Goal: Task Accomplishment & Management: Manage account settings

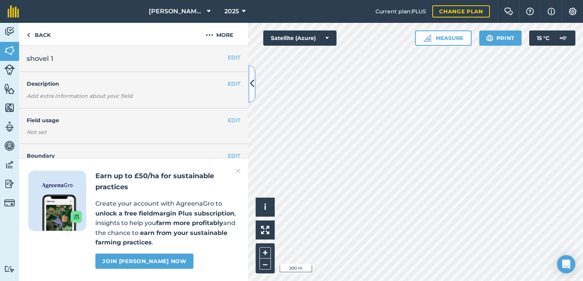
click at [253, 73] on button at bounding box center [252, 84] width 8 height 38
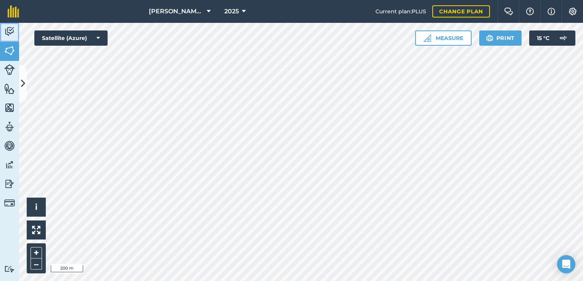
drag, startPoint x: 16, startPoint y: 34, endPoint x: 13, endPoint y: 43, distance: 10.1
click at [16, 34] on link "Activity" at bounding box center [9, 32] width 19 height 19
click at [9, 52] on img at bounding box center [9, 50] width 11 height 11
click at [20, 80] on button at bounding box center [23, 84] width 8 height 38
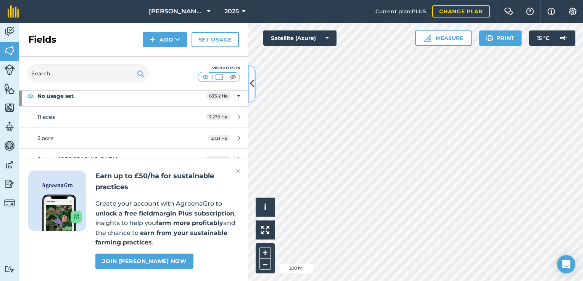
scroll to position [63, 0]
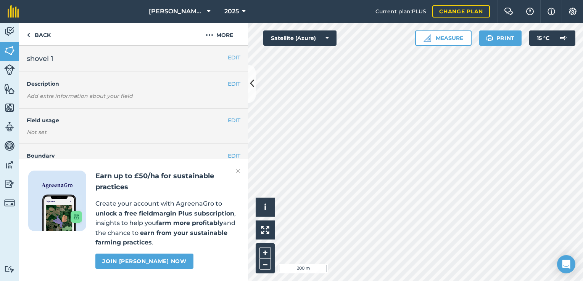
scroll to position [63, 0]
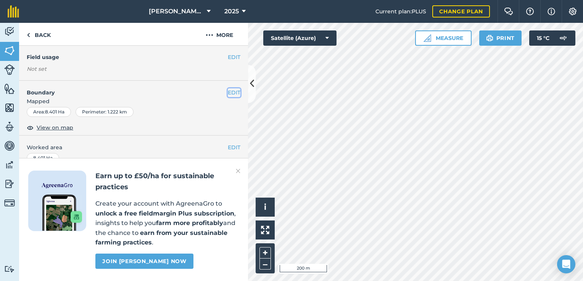
click at [228, 92] on button "EDIT" at bounding box center [234, 92] width 13 height 8
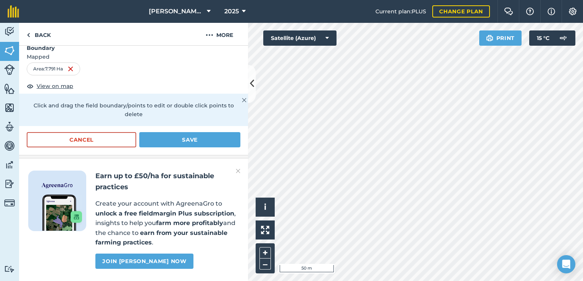
scroll to position [127, 0]
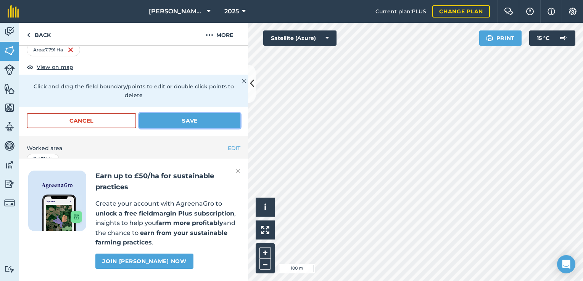
click at [184, 116] on button "Save" at bounding box center [189, 120] width 101 height 15
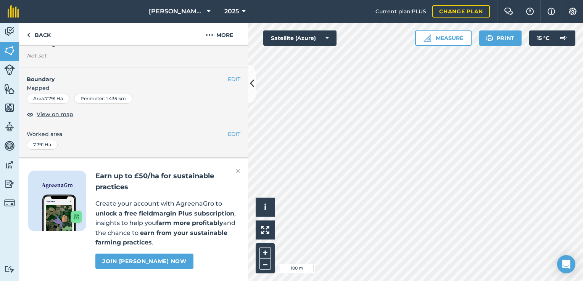
scroll to position [96, 0]
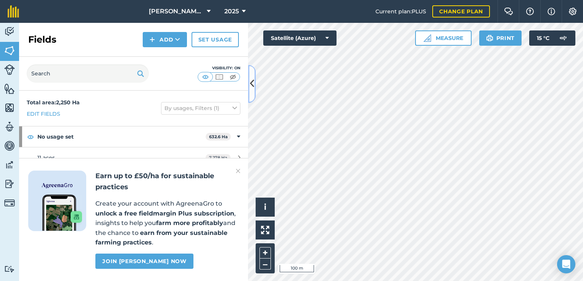
click at [250, 84] on icon at bounding box center [252, 83] width 4 height 13
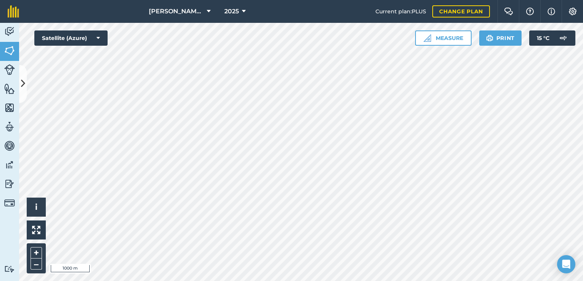
click at [374, 281] on html "[PERSON_NAME] LTD 2025 Current plan : PLUS Change plan Farm Chat Help Info Sett…" at bounding box center [291, 140] width 583 height 281
click at [26, 92] on button at bounding box center [23, 84] width 8 height 38
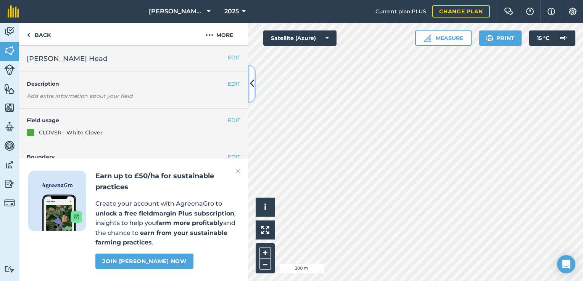
scroll to position [148, 0]
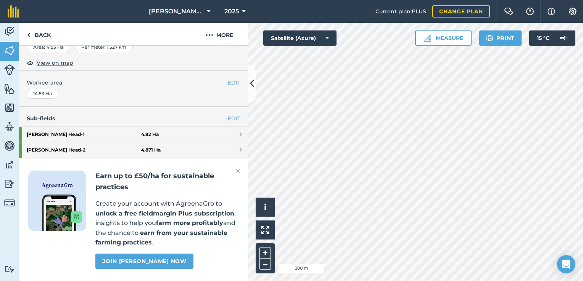
click at [238, 174] on img at bounding box center [238, 171] width 5 height 9
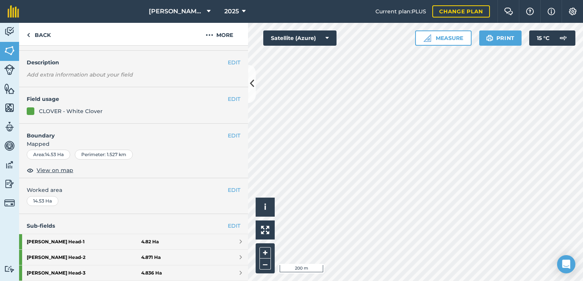
scroll to position [0, 0]
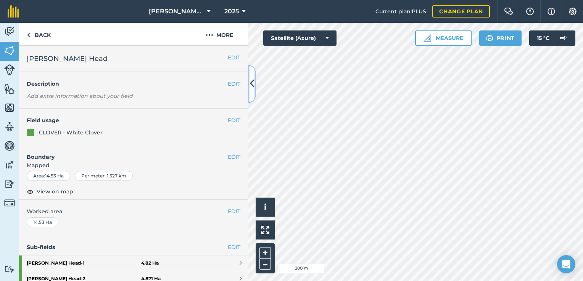
click at [251, 84] on icon at bounding box center [252, 83] width 4 height 13
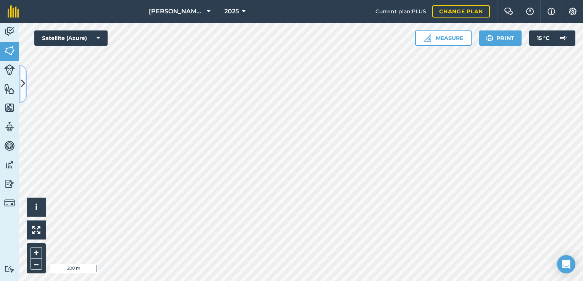
click at [20, 92] on button at bounding box center [23, 84] width 8 height 38
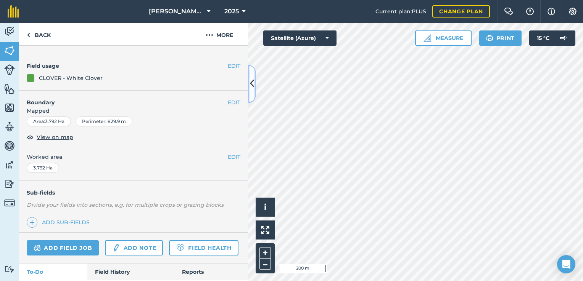
scroll to position [98, 0]
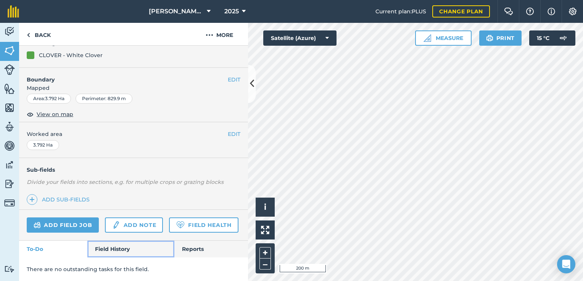
click at [114, 245] on link "Field History" at bounding box center [130, 249] width 87 height 17
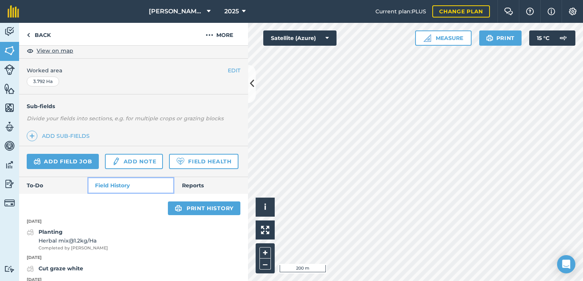
scroll to position [191, 0]
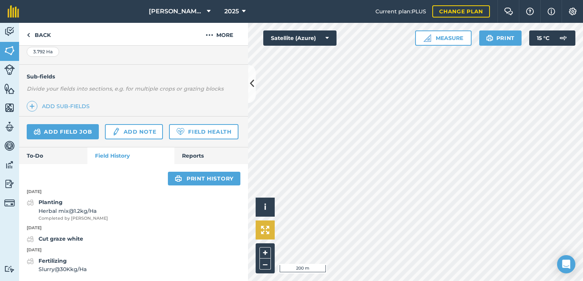
scroll to position [98, 0]
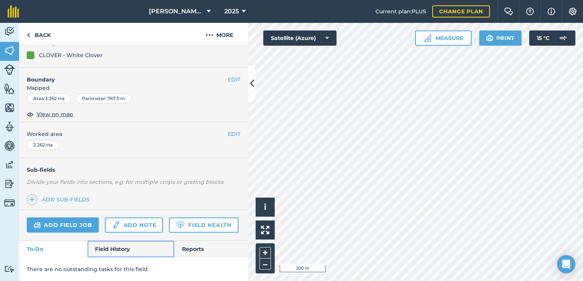
click at [116, 248] on link "Field History" at bounding box center [130, 249] width 87 height 17
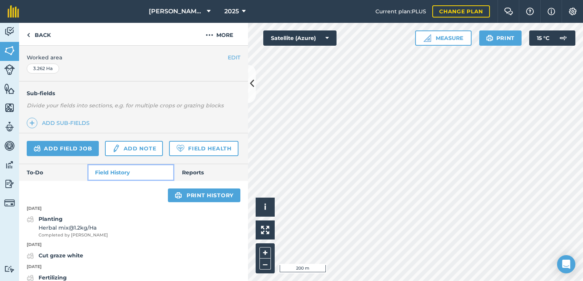
scroll to position [191, 0]
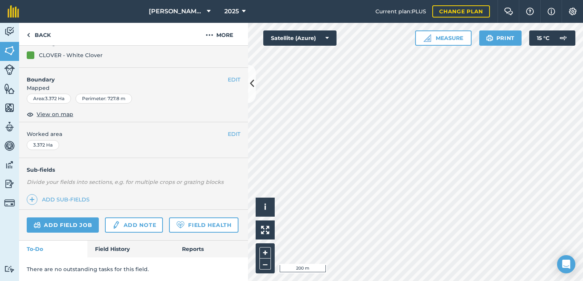
scroll to position [98, 0]
click at [96, 248] on link "Field History" at bounding box center [130, 249] width 87 height 17
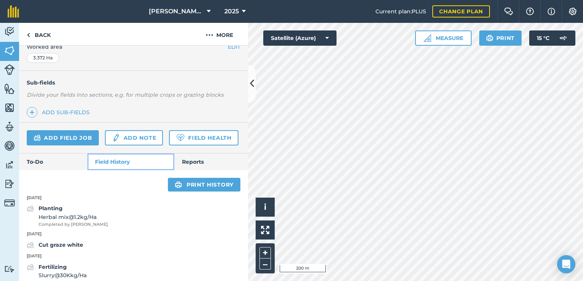
scroll to position [191, 0]
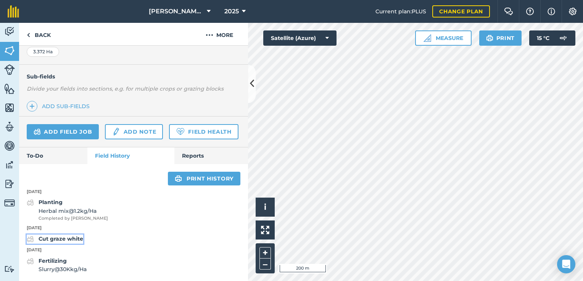
click at [79, 240] on strong "Cut graze white" at bounding box center [61, 239] width 45 height 7
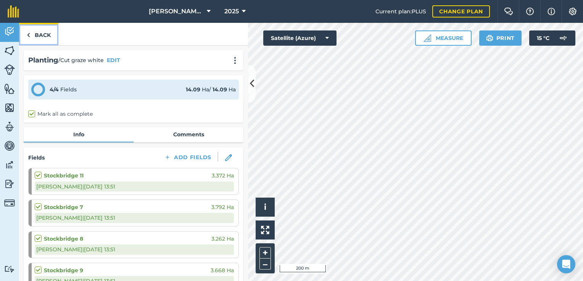
click at [37, 31] on link "Back" at bounding box center [38, 34] width 39 height 23
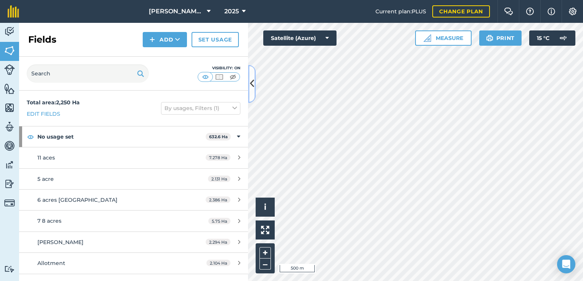
click at [252, 94] on button at bounding box center [252, 84] width 8 height 38
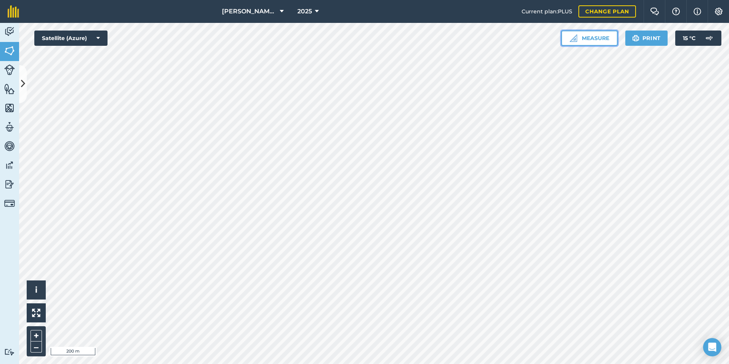
click at [580, 40] on button "Measure" at bounding box center [589, 38] width 56 height 15
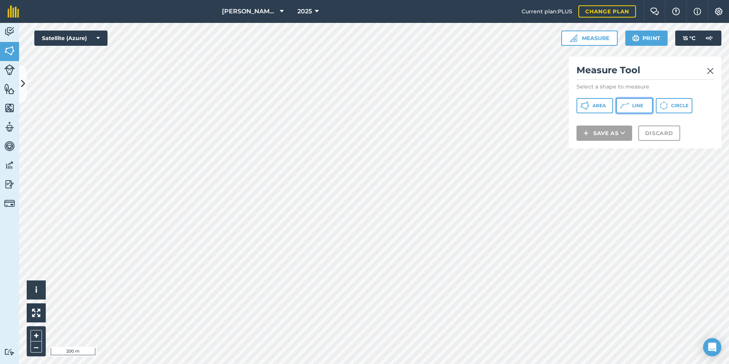
click at [582, 105] on button "Line" at bounding box center [634, 105] width 37 height 15
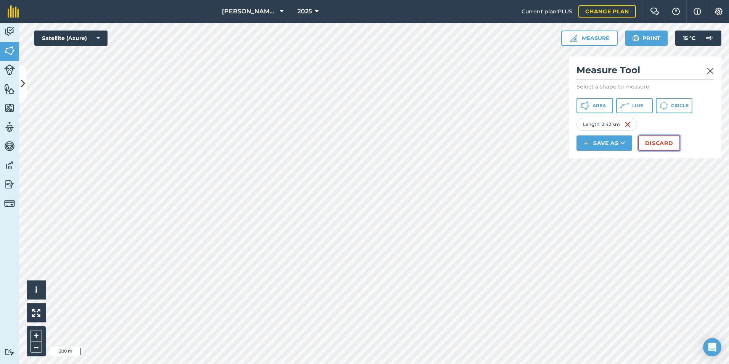
click at [582, 145] on button "Discard" at bounding box center [659, 142] width 42 height 15
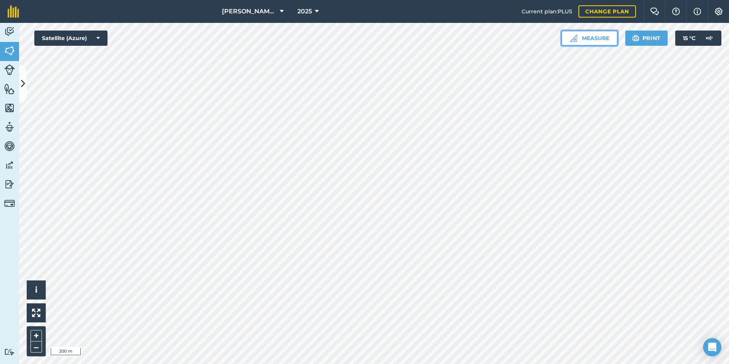
click at [570, 38] on img at bounding box center [574, 38] width 8 height 8
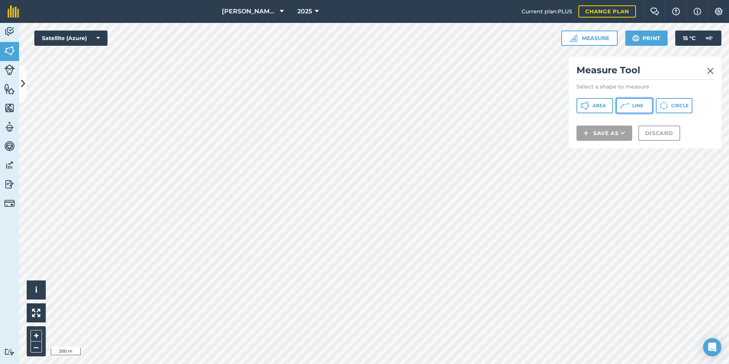
click at [582, 108] on icon at bounding box center [624, 105] width 9 height 9
click at [582, 146] on button "Discard" at bounding box center [659, 142] width 42 height 15
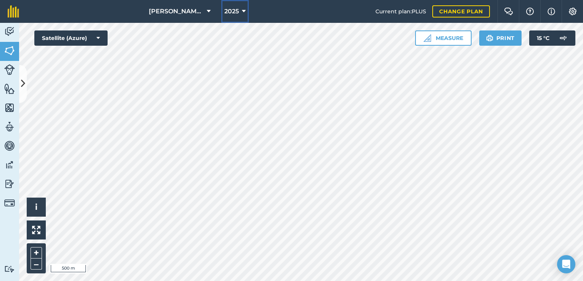
click at [234, 12] on span "2025" at bounding box center [231, 11] width 14 height 9
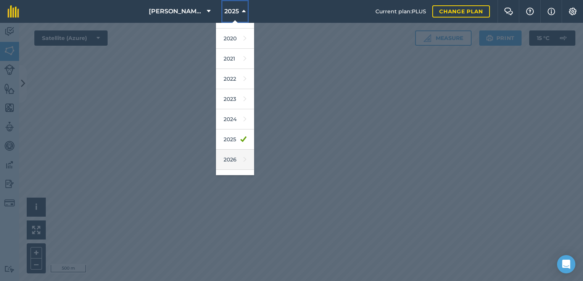
scroll to position [63, 0]
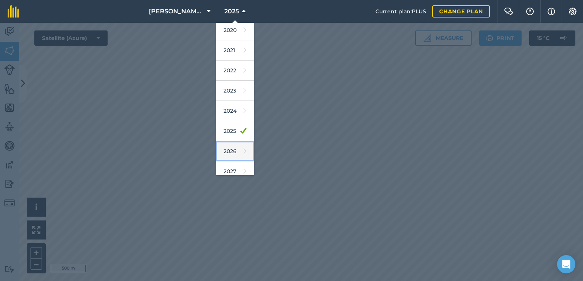
click at [236, 151] on link "2026" at bounding box center [235, 152] width 38 height 20
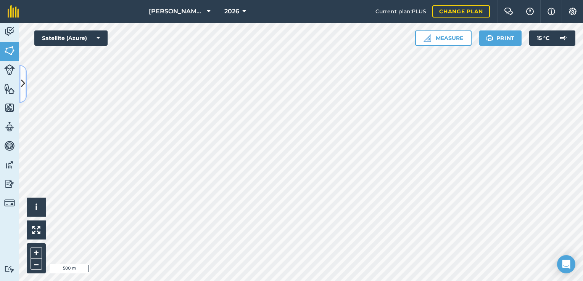
click at [24, 85] on icon at bounding box center [23, 83] width 4 height 13
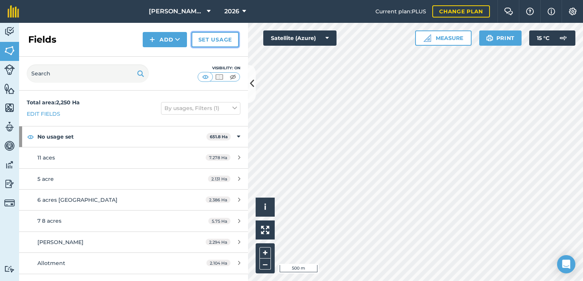
click at [204, 41] on link "Set usage" at bounding box center [214, 39] width 47 height 15
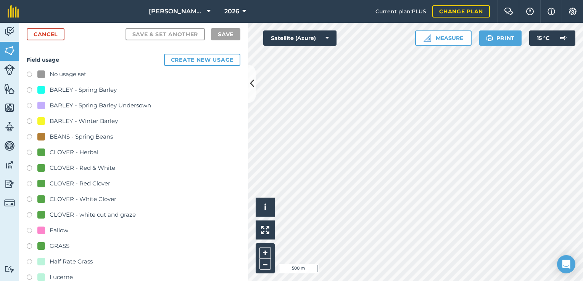
click at [80, 184] on div "CLOVER - Red Clover" at bounding box center [80, 183] width 61 height 9
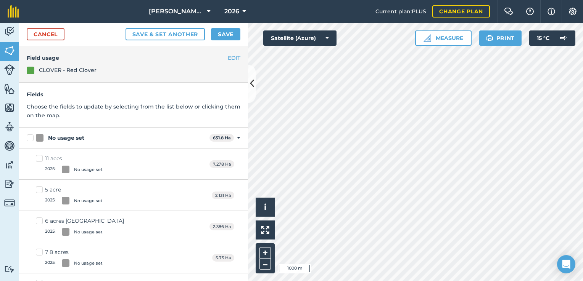
click at [582, 126] on html "[PERSON_NAME] LTD 2026 Current plan : PLUS Change plan Farm Chat Help Info Sett…" at bounding box center [291, 140] width 583 height 281
click at [230, 36] on button "Save" at bounding box center [225, 34] width 29 height 12
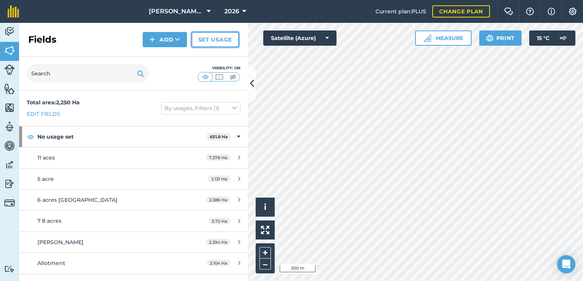
click at [227, 41] on link "Set usage" at bounding box center [214, 39] width 47 height 15
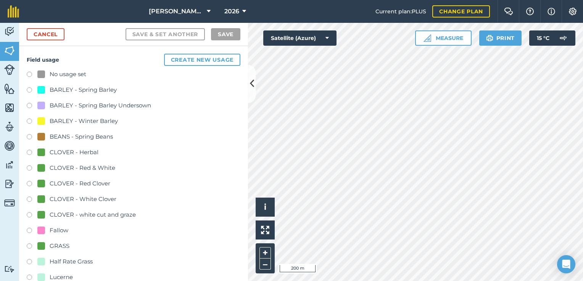
click at [90, 167] on div "CLOVER - Red & White" at bounding box center [83, 168] width 66 height 9
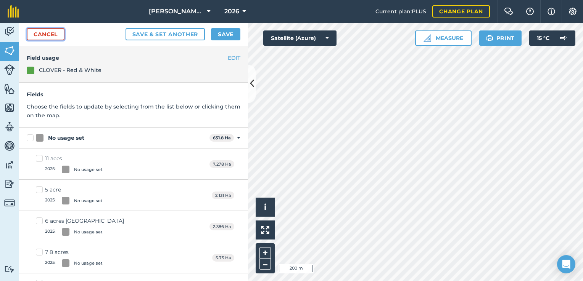
click at [45, 34] on link "Cancel" at bounding box center [46, 34] width 38 height 12
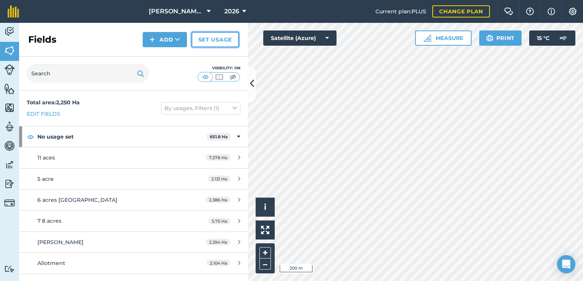
click at [206, 38] on link "Set usage" at bounding box center [214, 39] width 47 height 15
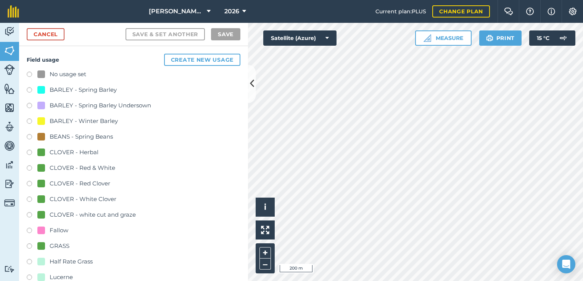
click at [53, 214] on div "CLOVER - white cut and graze" at bounding box center [93, 215] width 86 height 9
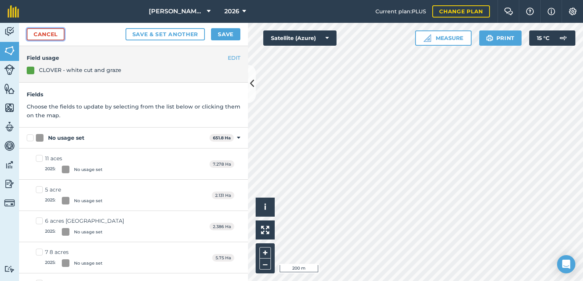
click at [47, 37] on link "Cancel" at bounding box center [46, 34] width 38 height 12
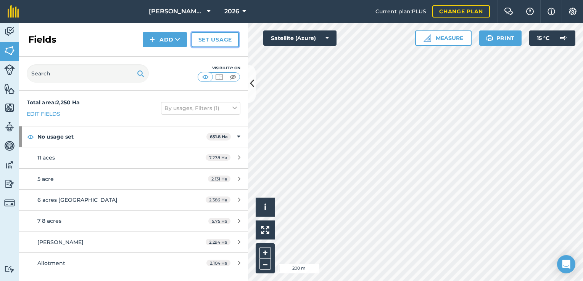
click at [207, 42] on link "Set usage" at bounding box center [214, 39] width 47 height 15
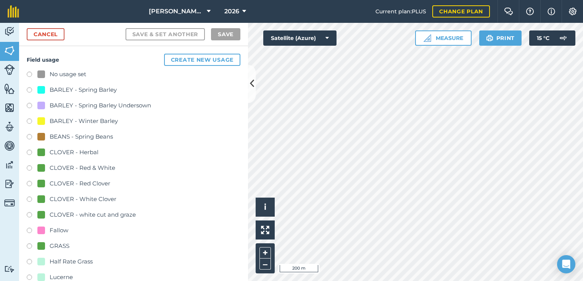
click at [87, 196] on div "CLOVER - White Clover" at bounding box center [83, 199] width 67 height 9
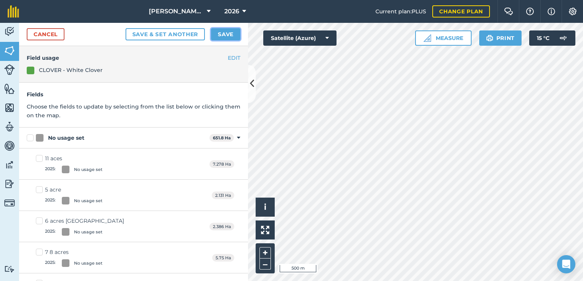
click at [232, 37] on button "Save" at bounding box center [225, 34] width 29 height 12
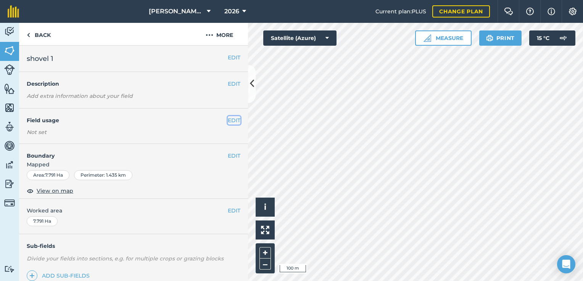
click at [228, 119] on button "EDIT" at bounding box center [234, 120] width 13 height 8
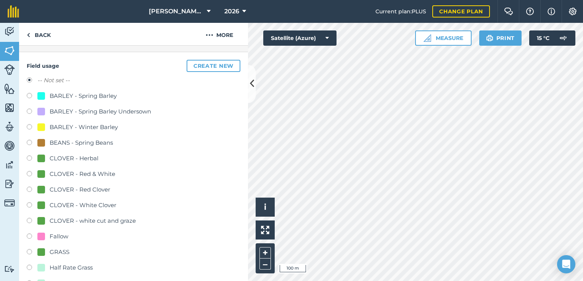
scroll to position [63, 0]
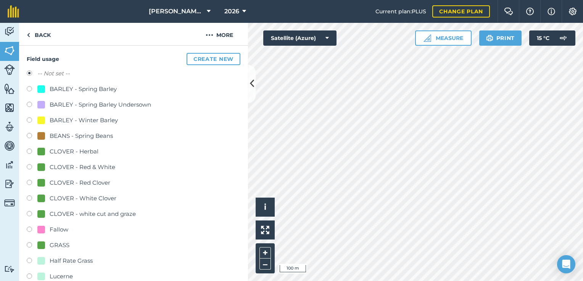
click at [107, 197] on div "CLOVER - White Clover" at bounding box center [83, 198] width 67 height 9
radio input "true"
radio input "false"
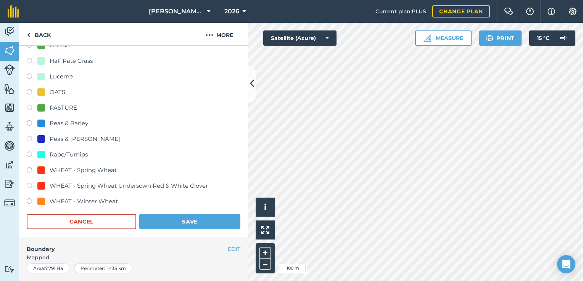
scroll to position [318, 0]
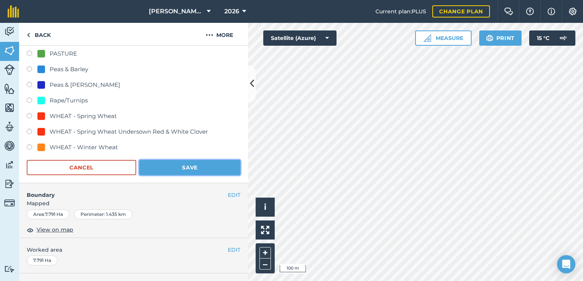
click at [197, 173] on button "Save" at bounding box center [189, 167] width 101 height 15
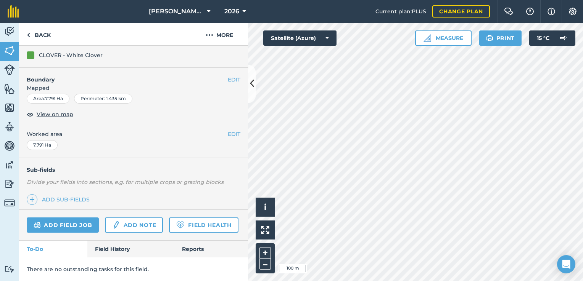
scroll to position [98, 0]
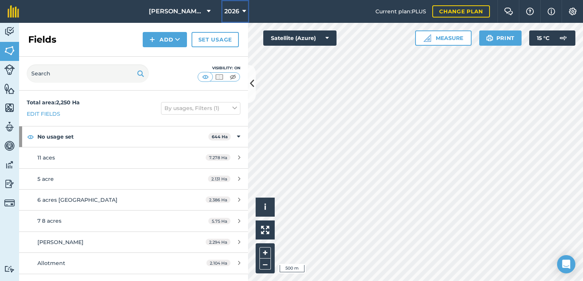
click at [232, 14] on span "2026" at bounding box center [231, 11] width 15 height 9
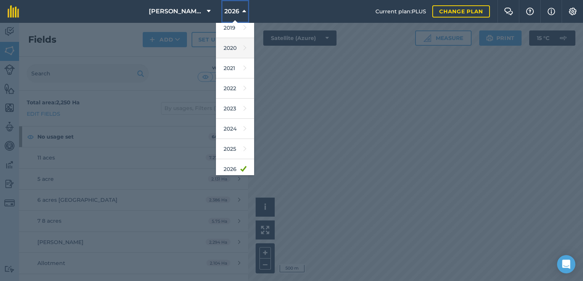
scroll to position [69, 0]
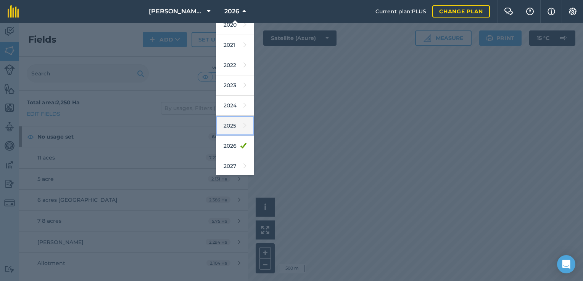
click at [235, 121] on link "2025" at bounding box center [235, 126] width 38 height 20
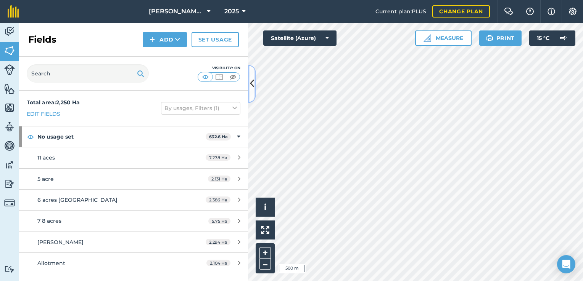
click at [254, 87] on icon at bounding box center [252, 83] width 4 height 13
